Goal: Find specific page/section: Find specific page/section

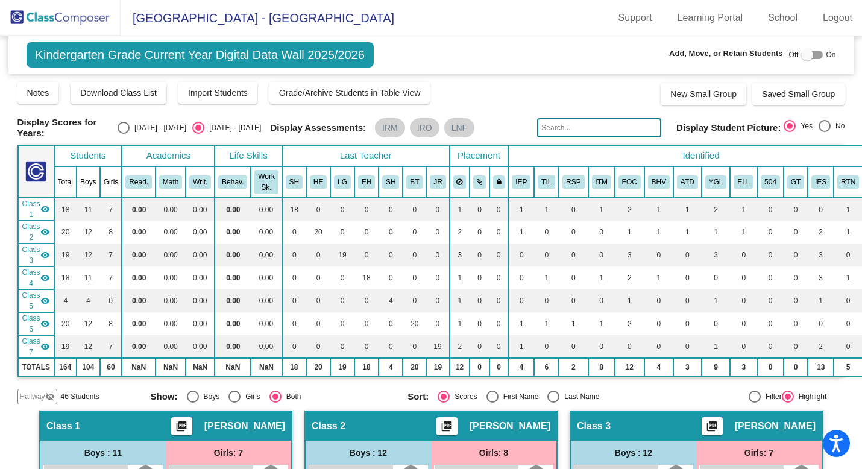
click at [805, 53] on div at bounding box center [808, 55] width 12 height 12
checkbox input "true"
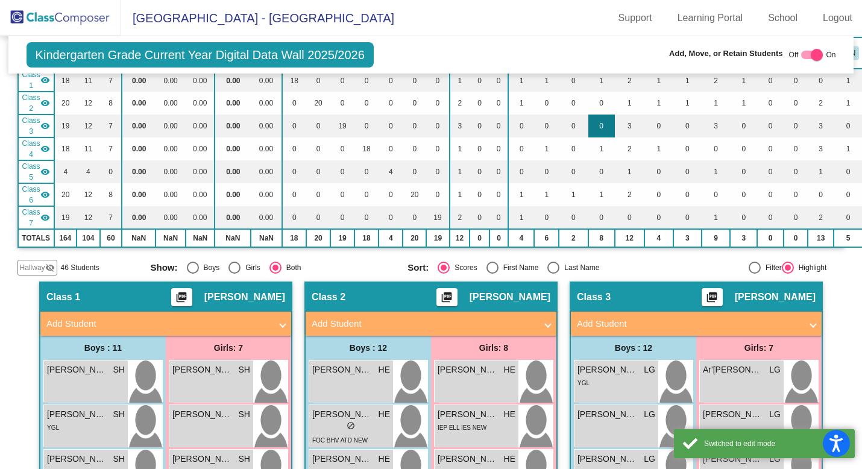
scroll to position [130, 0]
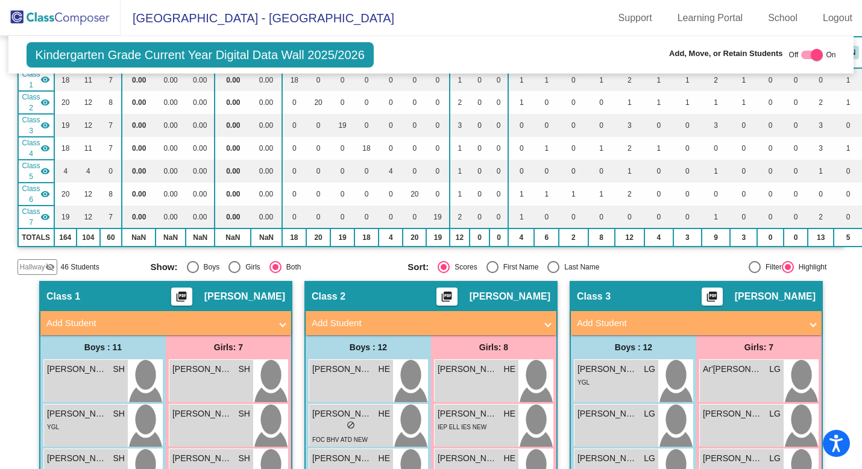
click at [64, 17] on img at bounding box center [60, 18] width 121 height 36
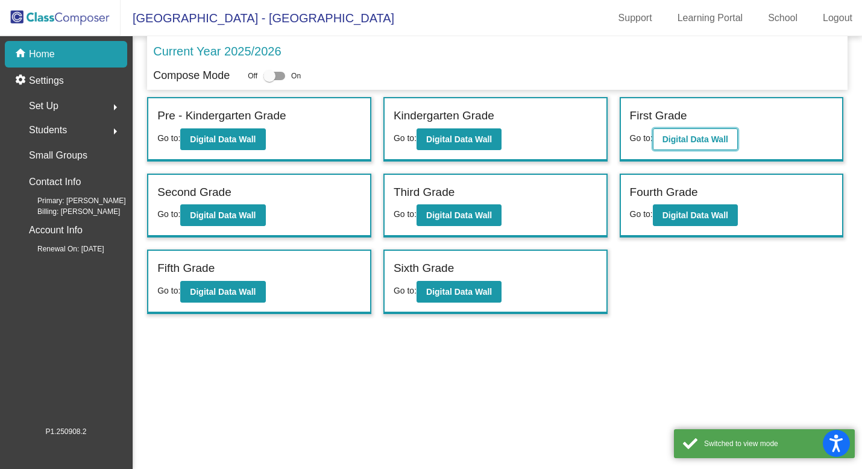
click at [697, 134] on b "Digital Data Wall" at bounding box center [696, 139] width 66 height 10
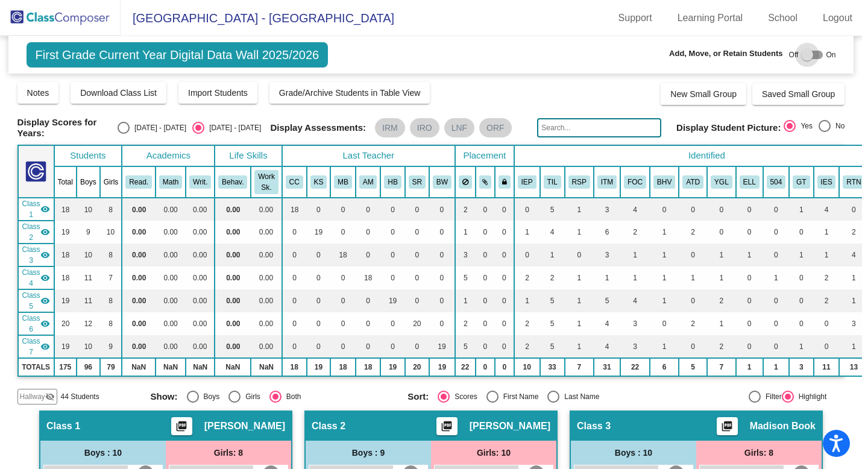
click at [804, 54] on div at bounding box center [808, 55] width 12 height 12
checkbox input "true"
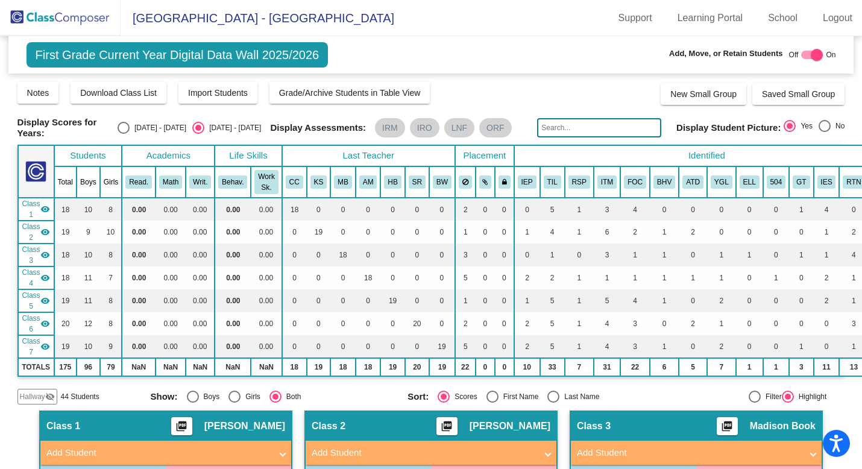
click at [33, 396] on span "Hallway" at bounding box center [32, 396] width 25 height 11
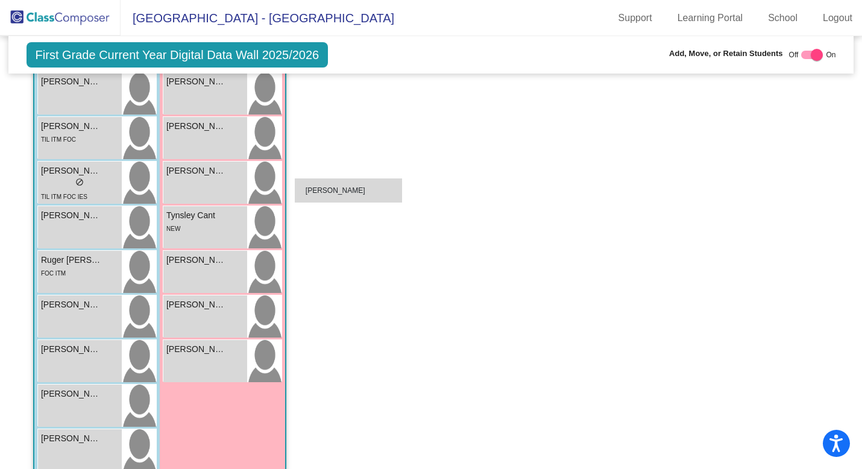
scroll to position [1013, 0]
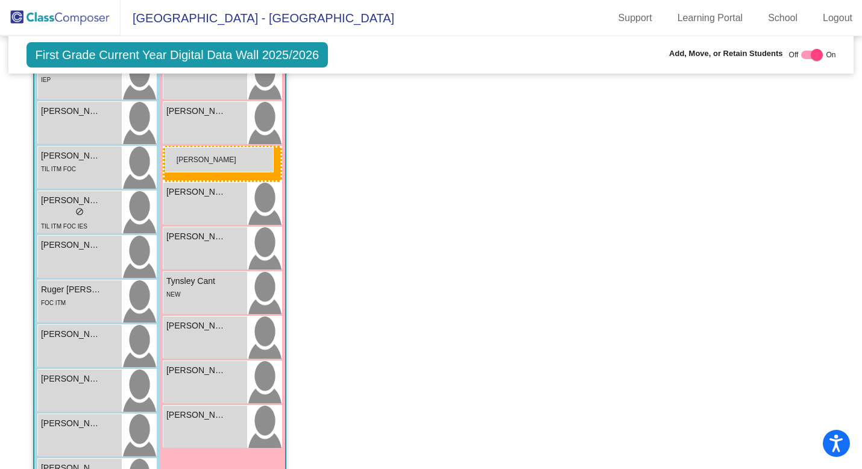
drag, startPoint x: 457, startPoint y: 205, endPoint x: 165, endPoint y: 148, distance: 297.5
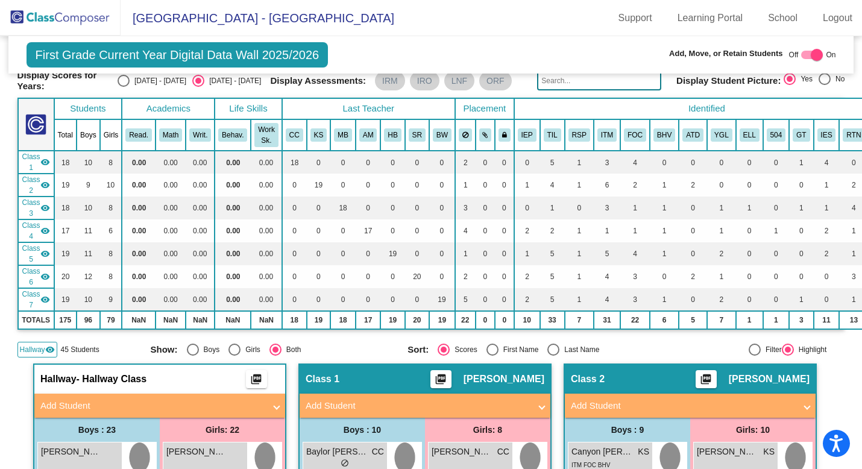
scroll to position [0, 0]
